Goal: Task Accomplishment & Management: Complete application form

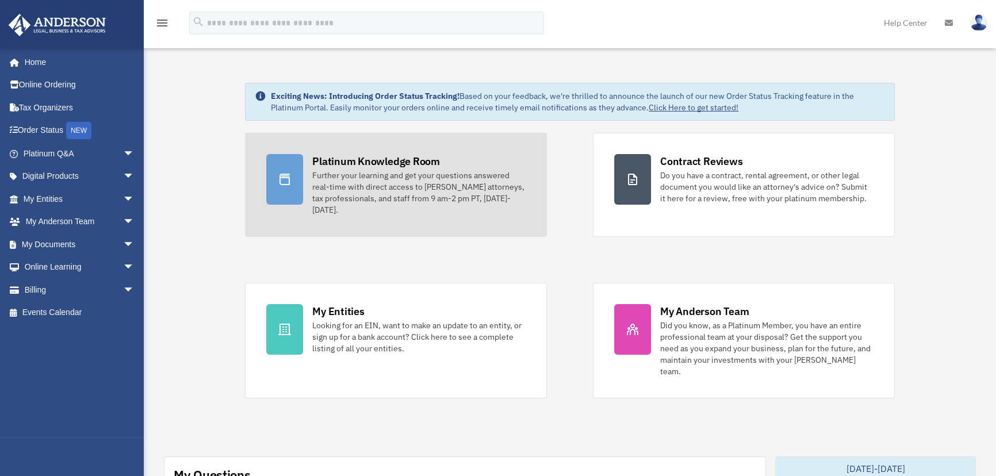
click at [373, 193] on div "Further your learning and get your questions answered real-time with direct acc…" at bounding box center [418, 193] width 213 height 46
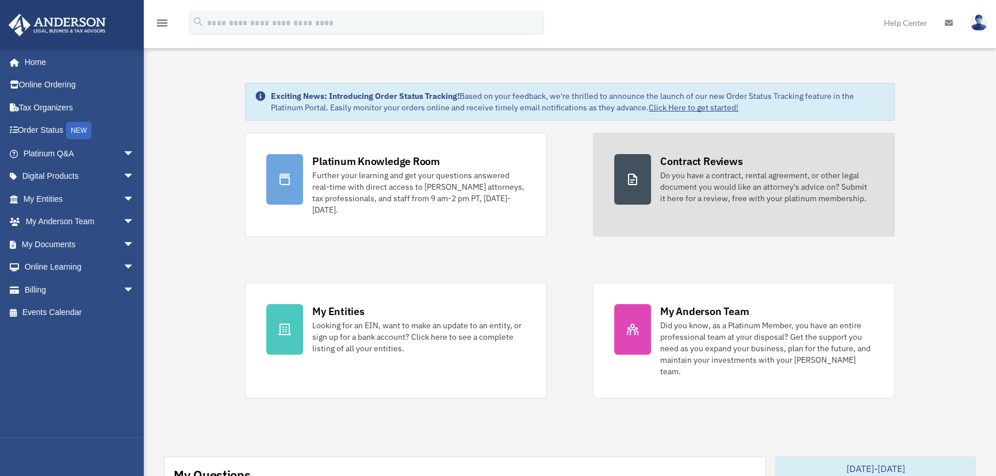
click at [707, 170] on div "Do you have a contract, rental agreement, or other legal document you would lik…" at bounding box center [766, 187] width 213 height 35
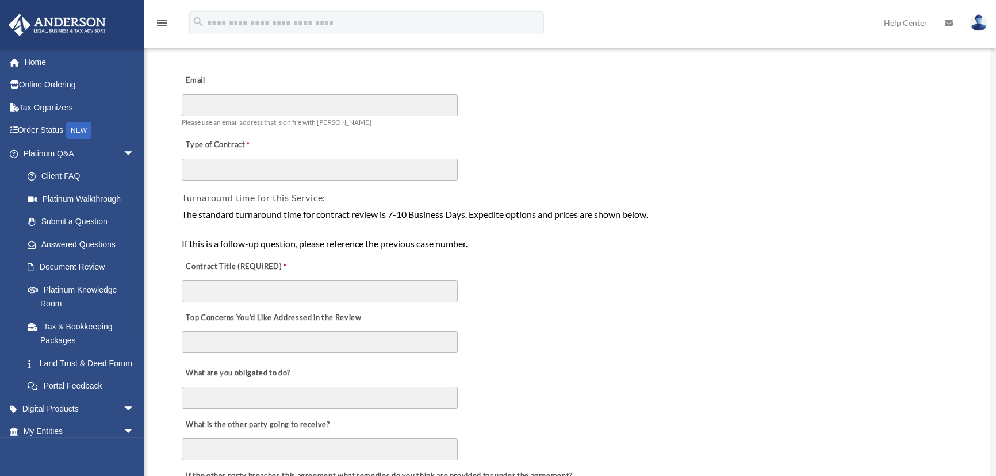
scroll to position [209, 0]
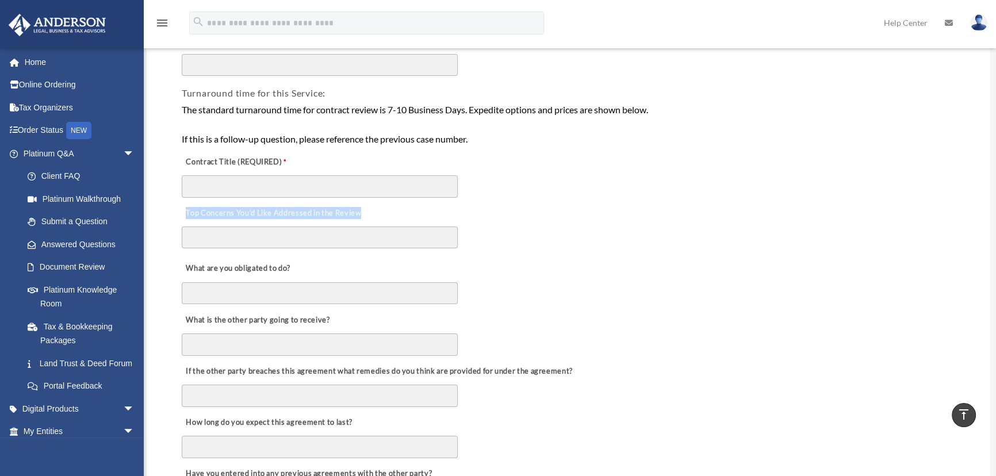
drag, startPoint x: 184, startPoint y: 213, endPoint x: 372, endPoint y: 211, distance: 188.1
click at [372, 211] on div "Top Concerns You’d Like Addressed in the Review" at bounding box center [569, 227] width 777 height 56
copy label "Top Concerns You’d Like Addressed in the Review"
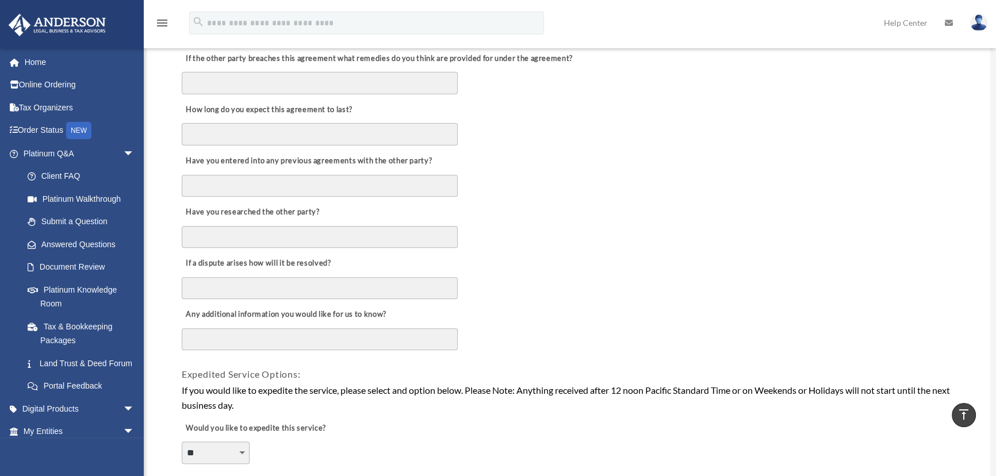
scroll to position [523, 0]
click at [222, 260] on label "If a dispute arises how will it be resolved?" at bounding box center [258, 263] width 152 height 16
click at [222, 276] on input "If a dispute arises how will it be resolved?" at bounding box center [320, 287] width 276 height 22
click at [222, 260] on label "If a dispute arises how will it be resolved?" at bounding box center [258, 263] width 152 height 16
click at [222, 276] on input "If a dispute arises how will it be resolved?" at bounding box center [320, 287] width 276 height 22
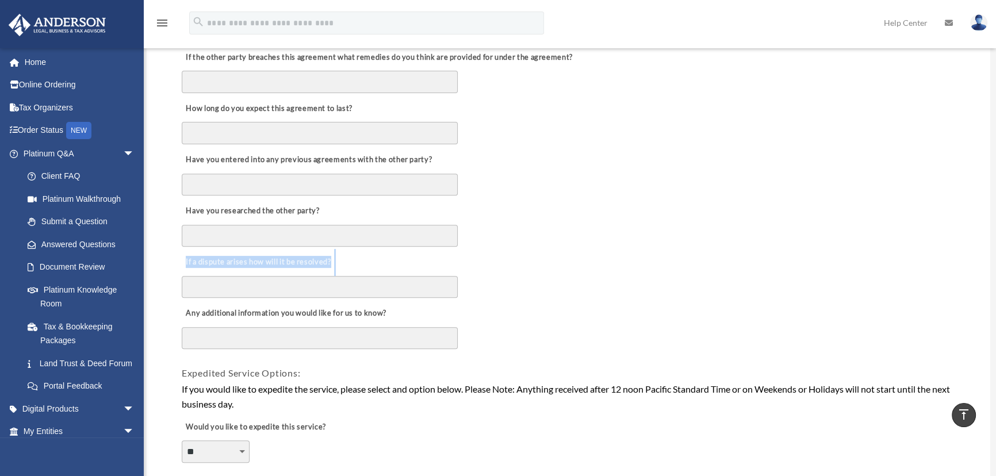
click at [222, 260] on label "If a dispute arises how will it be resolved?" at bounding box center [258, 263] width 152 height 16
click at [222, 276] on input "If a dispute arises how will it be resolved?" at bounding box center [320, 287] width 276 height 22
copy div "If a dispute arises how will it be resolved?"
click at [269, 314] on label "Any additional information you would like for us to know?" at bounding box center [286, 314] width 208 height 16
click at [269, 327] on textarea "Any additional information you would like for us to know?" at bounding box center [320, 338] width 276 height 22
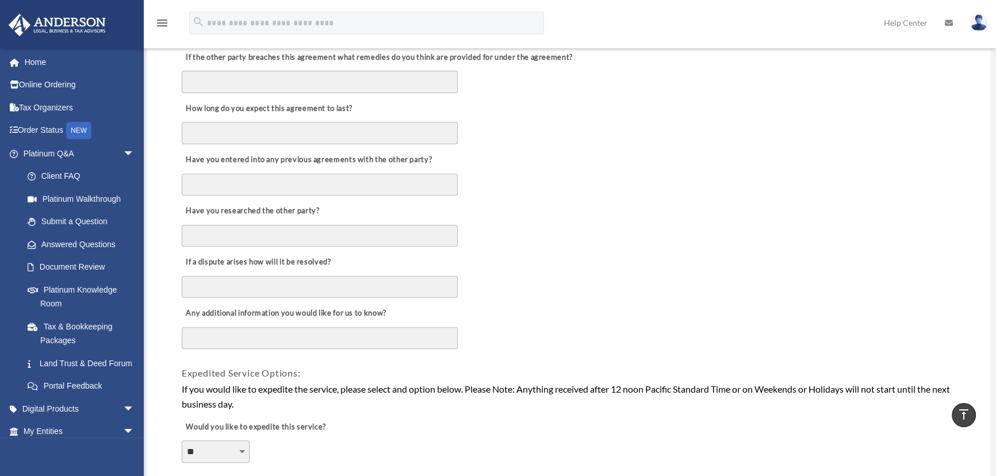
click at [269, 314] on label "Any additional information you would like for us to know?" at bounding box center [286, 314] width 208 height 16
click at [269, 327] on textarea "Any additional information you would like for us to know?" at bounding box center [320, 338] width 276 height 22
click at [269, 314] on label "Any additional information you would like for us to know?" at bounding box center [286, 314] width 208 height 16
click at [269, 327] on textarea "Any additional information you would like for us to know?" at bounding box center [320, 338] width 276 height 22
copy div "Any additional information you would like for us to know?"
